Goal: Information Seeking & Learning: Learn about a topic

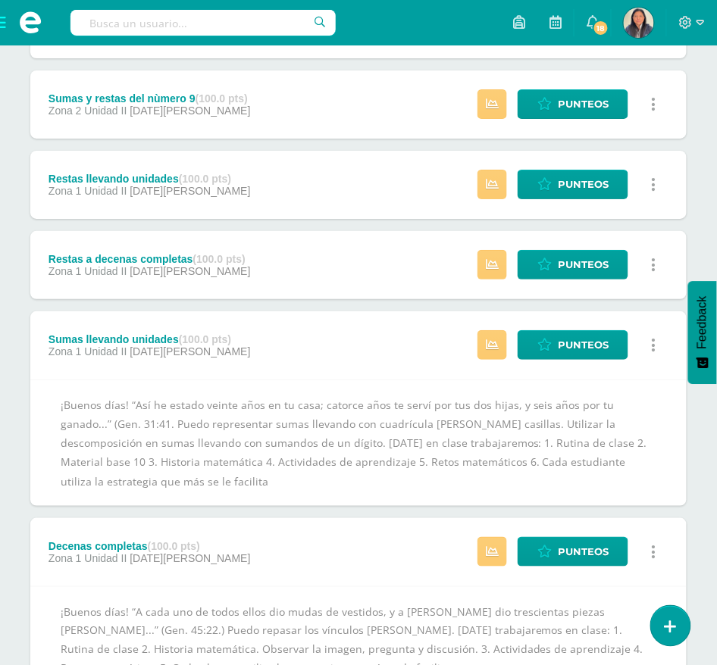
click at [255, 252] on div "Restas a decenas completas (100.0 pts) Zona 1 Unidad II [DATE][PERSON_NAME]" at bounding box center [149, 265] width 238 height 68
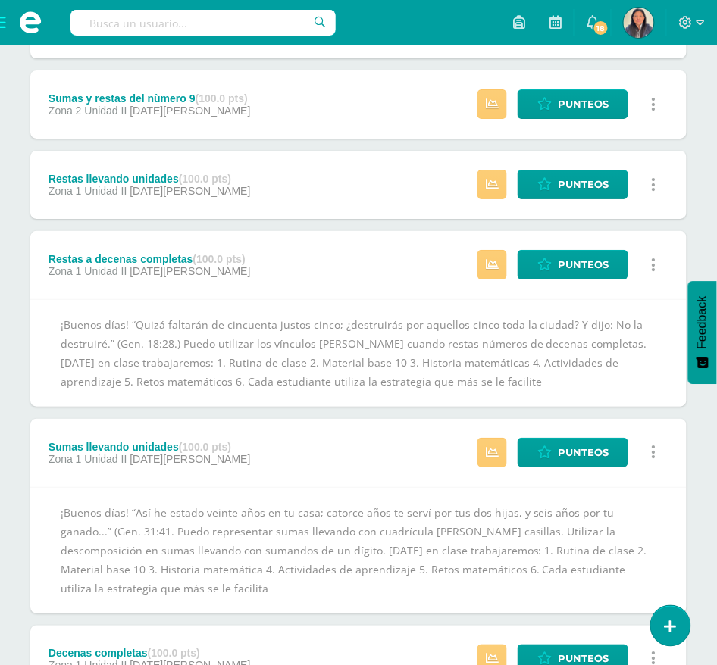
click at [362, 189] on div "Restas llevando unidades (100.0 pts) Zona 1 Unidad II [DATE][PERSON_NAME] Estat…" at bounding box center [358, 185] width 656 height 68
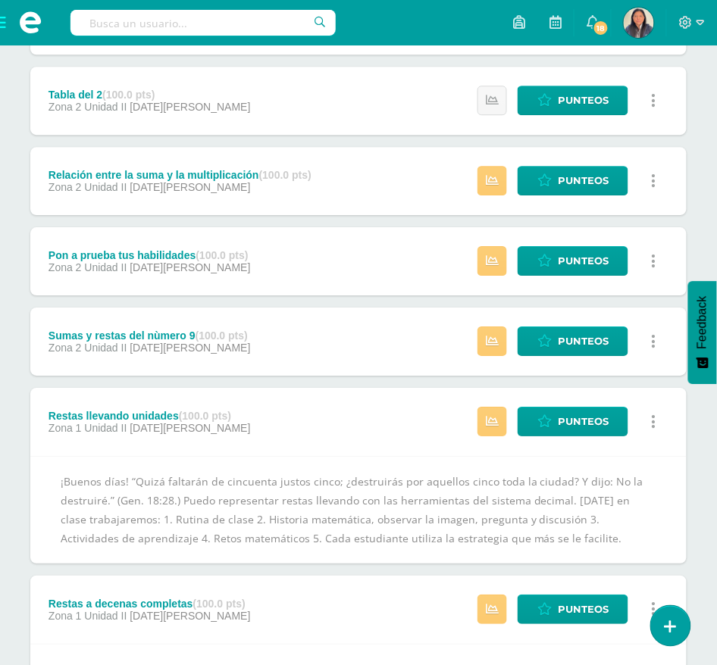
scroll to position [785, 0]
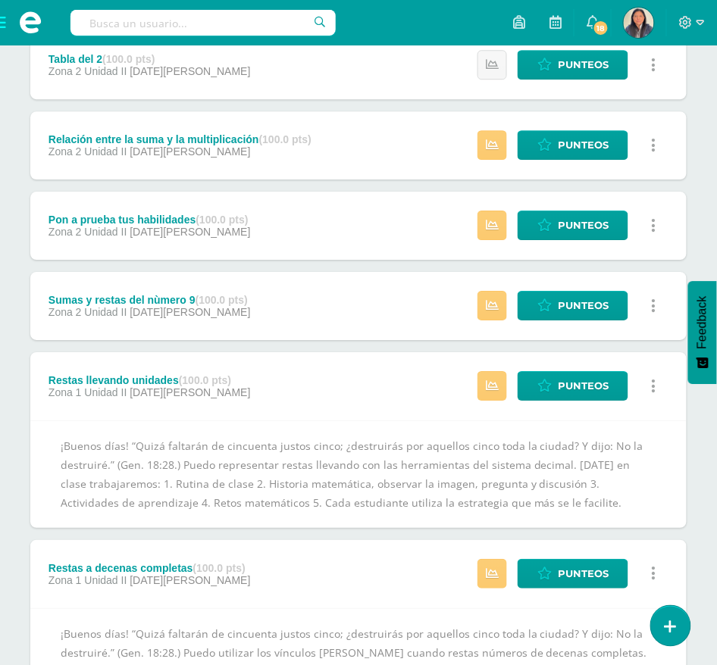
click at [258, 304] on div "Sumas y restas del nùmero 9 (100.0 pts) Zona 2 Unidad II [DATE][PERSON_NAME]" at bounding box center [149, 306] width 238 height 68
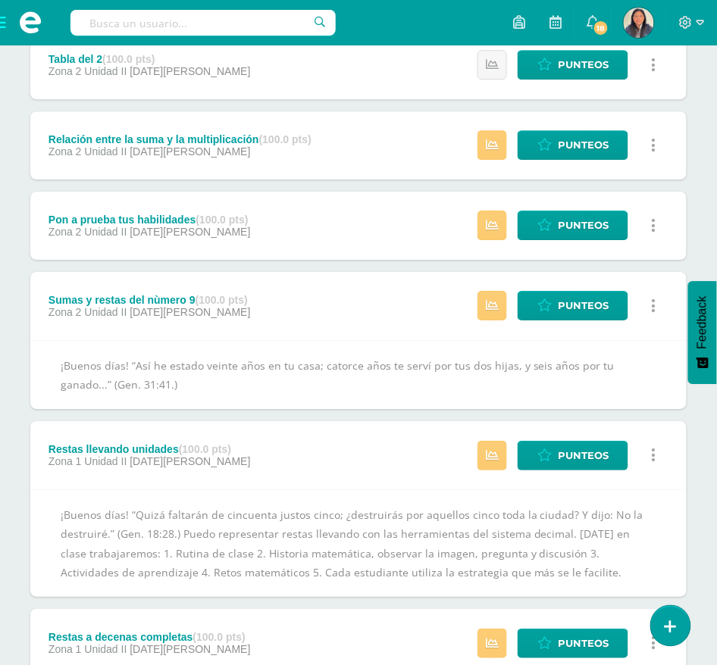
click at [325, 217] on div "Pon a prueba tus habilidades (100.0 pts) Zona 2 Unidad II [DATE][PERSON_NAME] E…" at bounding box center [358, 226] width 656 height 68
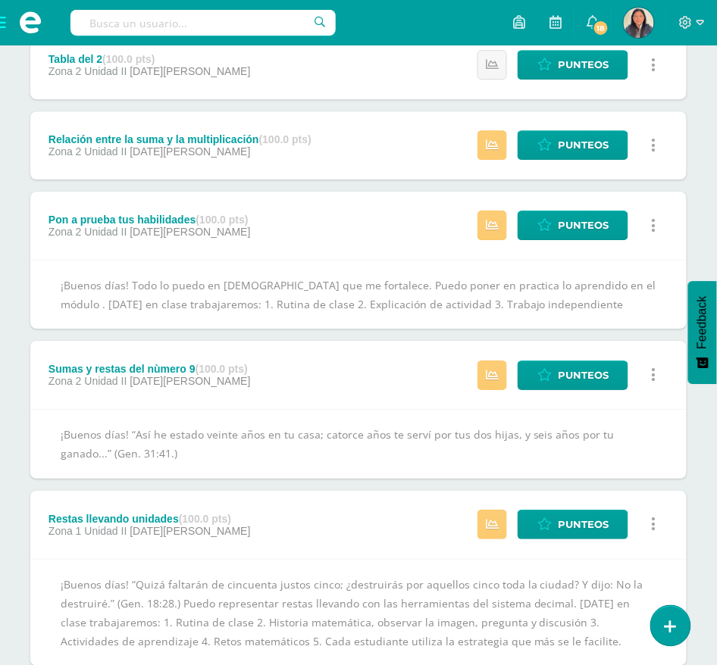
click at [350, 126] on div "Relación entre la suma y la multiplicación (100.0 pts) Zona 2 Unidad II [DATE][…" at bounding box center [358, 145] width 656 height 68
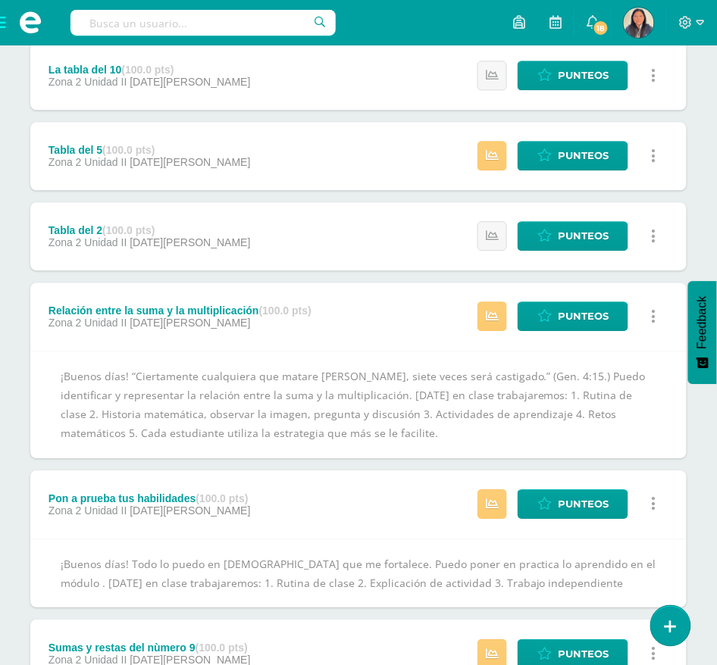
scroll to position [583, 0]
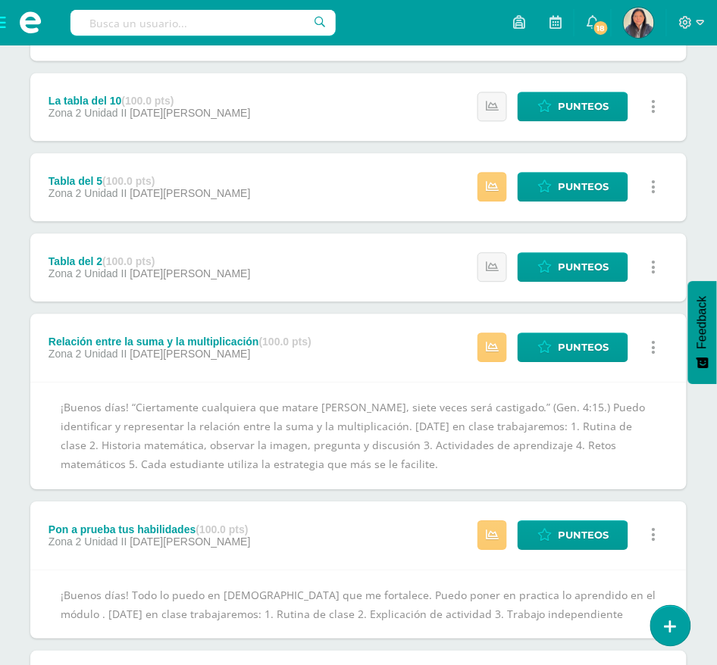
click at [293, 249] on div "Tabla del 2 (100.0 pts) Zona 2 Unidad II [DATE][PERSON_NAME] Estatus de Activid…" at bounding box center [358, 267] width 656 height 68
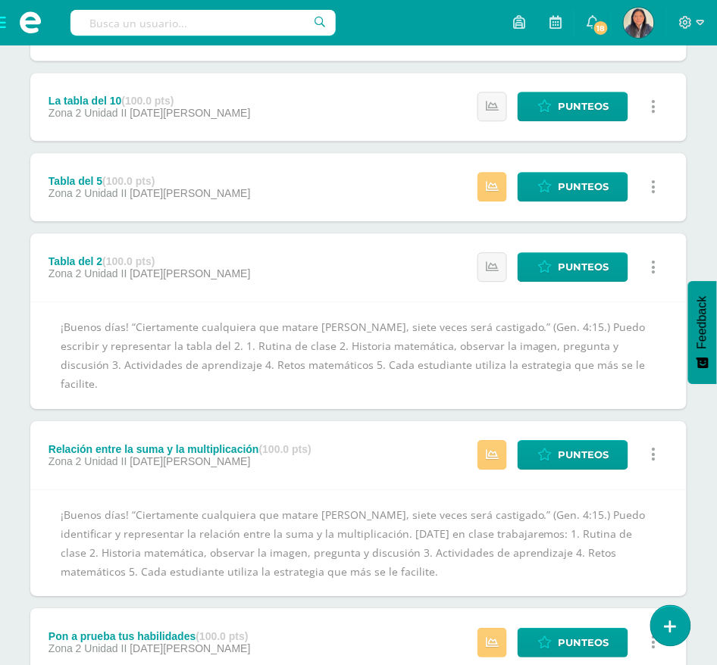
click at [300, 180] on div "Tabla del 5 (100.0 pts) Zona 2 Unidad II [DATE][PERSON_NAME] Estatus de Activid…" at bounding box center [358, 187] width 656 height 68
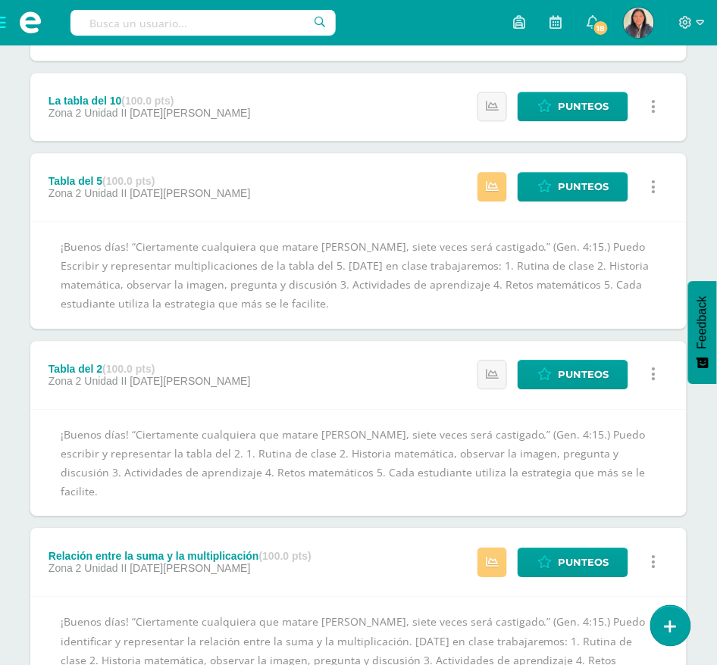
scroll to position [380, 0]
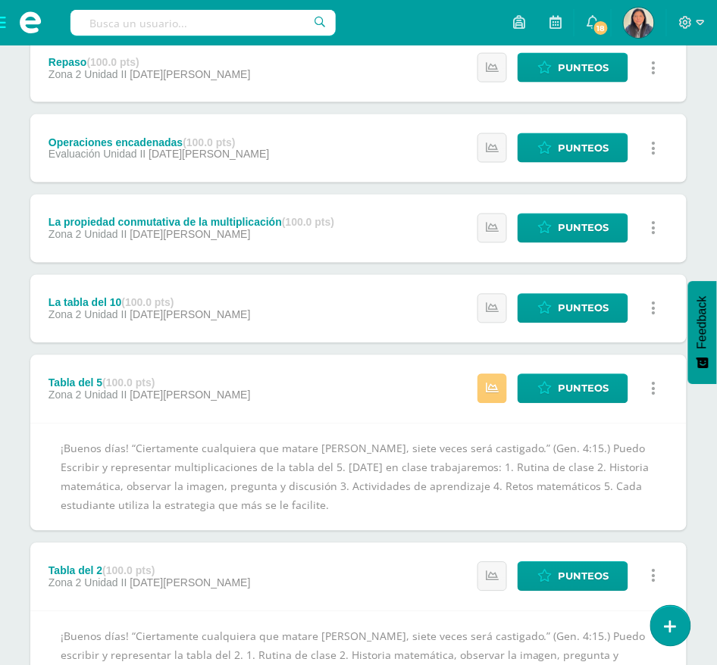
click at [315, 287] on div "La tabla del 10 (100.0 pts) Zona 2 Unidad II [DATE][PERSON_NAME] Estatus de Act…" at bounding box center [358, 309] width 656 height 68
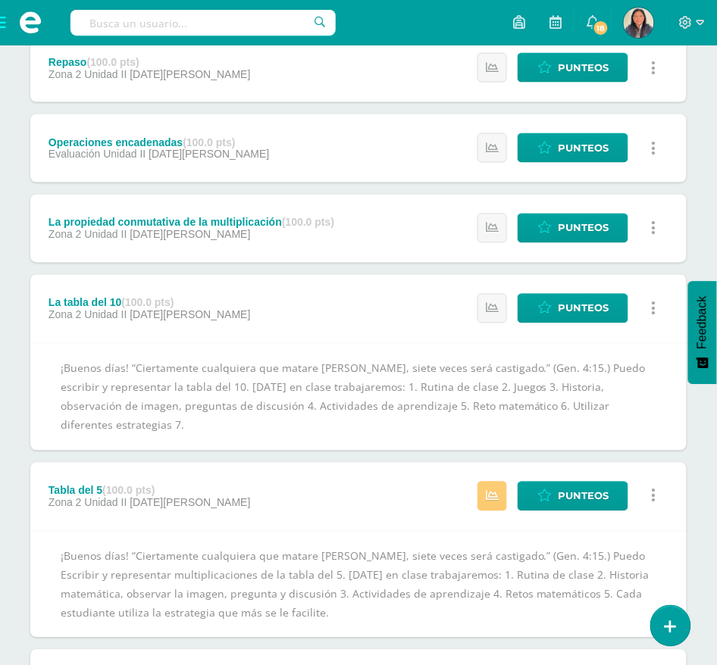
click at [270, 225] on div "La propiedad conmutativa de la multiplicación (100.0 pts)" at bounding box center [192, 223] width 286 height 12
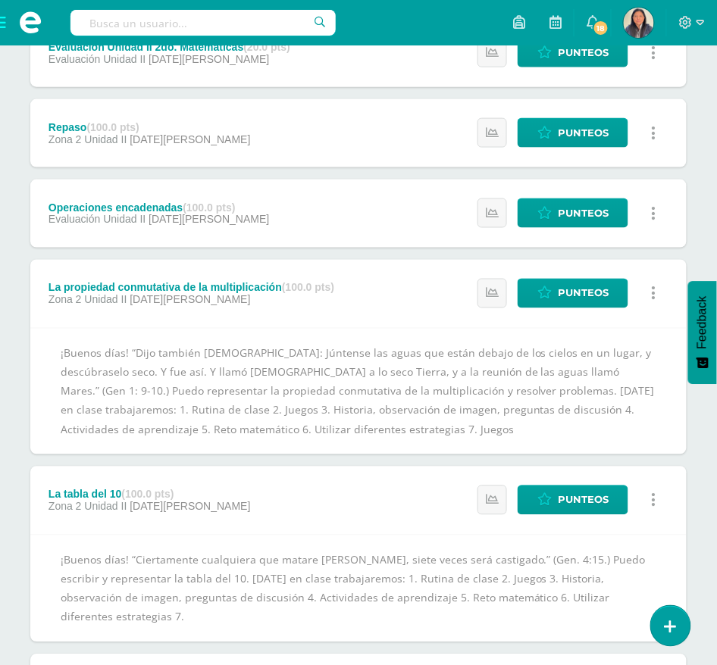
scroll to position [280, 0]
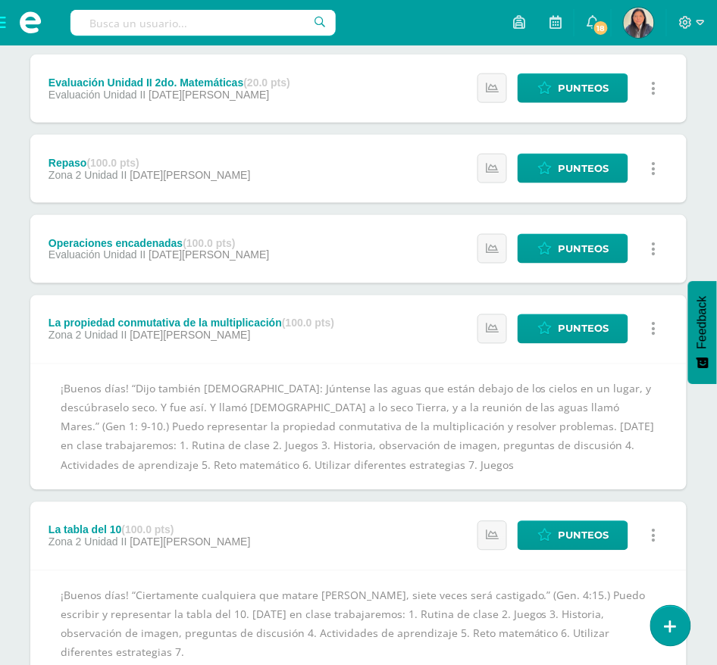
click at [320, 237] on div "Operaciones encadenadas (100.0 pts) Evaluación Unidad II [DATE][PERSON_NAME] Es…" at bounding box center [358, 249] width 656 height 68
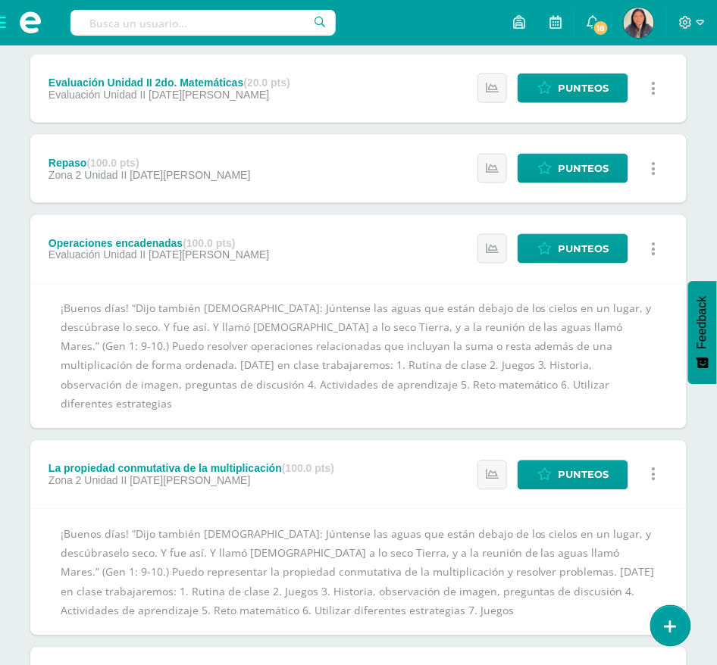
click at [340, 155] on div "Repaso (100.0 pts) Zona 2 Unidad II [DATE][PERSON_NAME] Estatus de Actividad: 0…" at bounding box center [358, 169] width 656 height 68
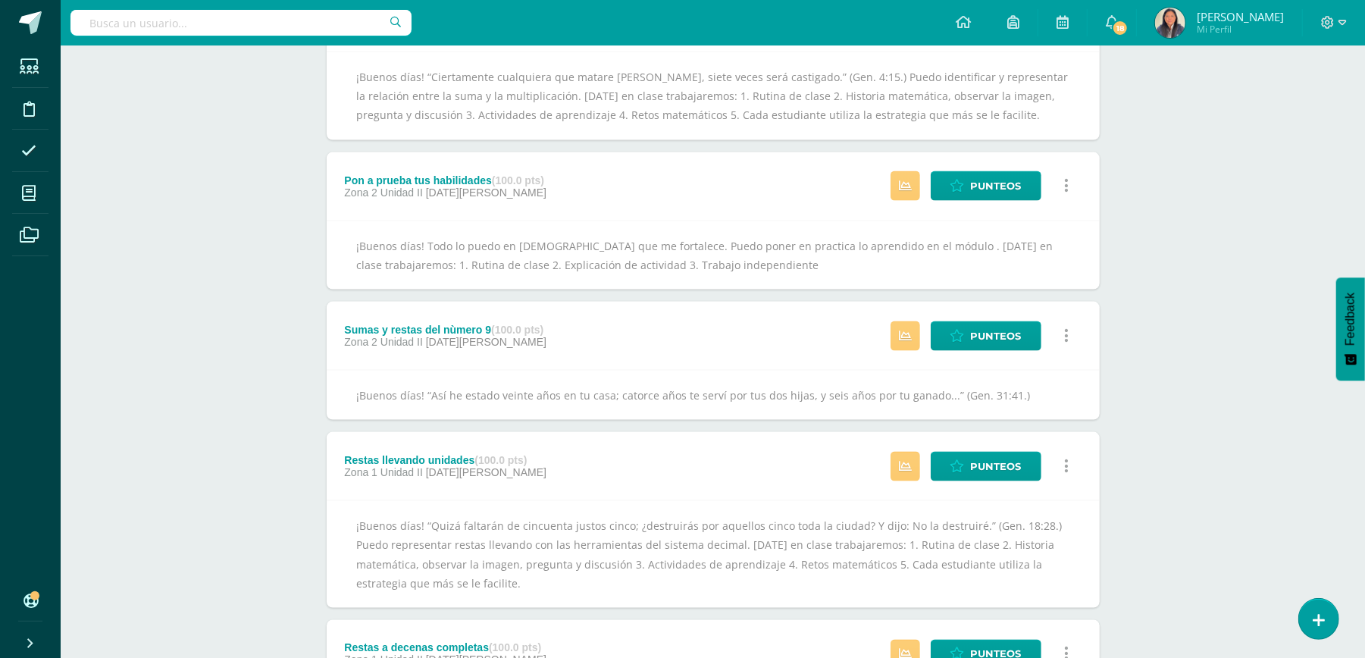
scroll to position [1238, 0]
